Goal: Navigation & Orientation: Find specific page/section

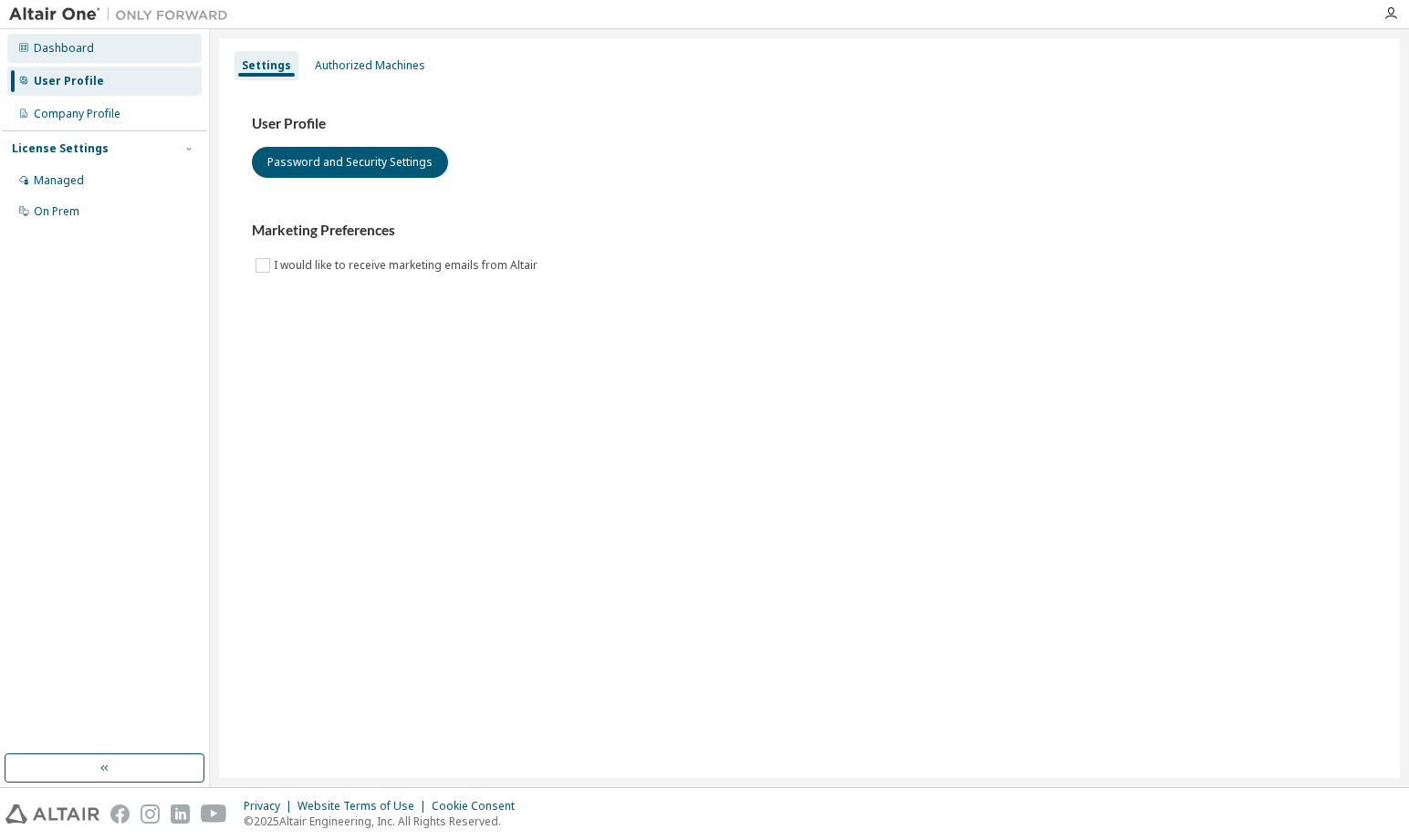
click at [96, 50] on div "Dashboard" at bounding box center [104, 48] width 195 height 29
